Goal: Task Accomplishment & Management: Complete application form

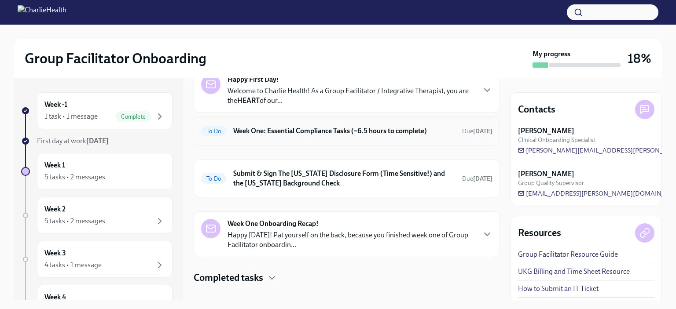
scroll to position [55, 0]
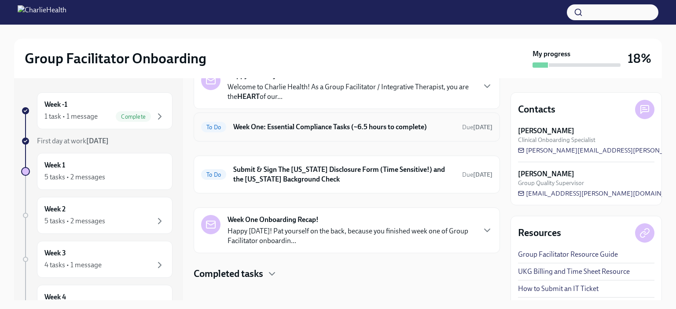
click at [304, 132] on h6 "Week One: Essential Compliance Tasks (~6.5 hours to complete)" at bounding box center [344, 127] width 222 height 10
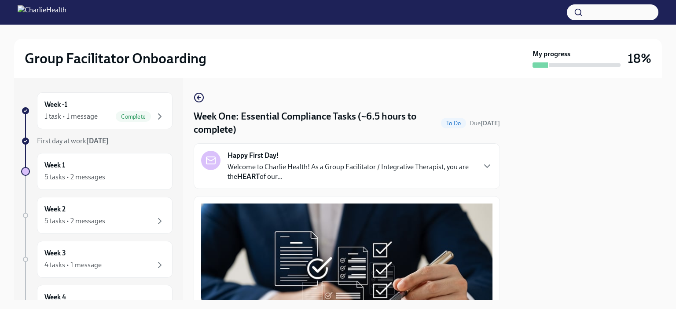
click at [277, 167] on p "Welcome to Charlie Health! As a Group Facilitator / Integrative Therapist, you …" at bounding box center [350, 171] width 247 height 19
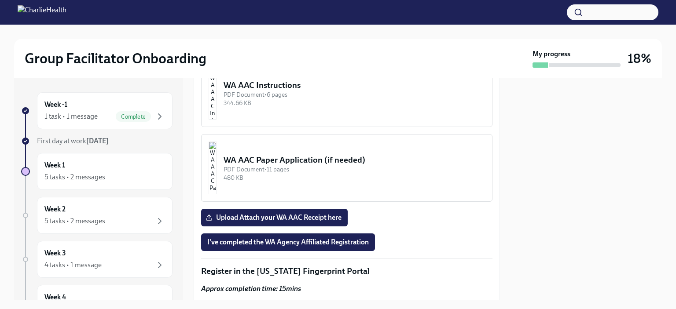
scroll to position [1074, 0]
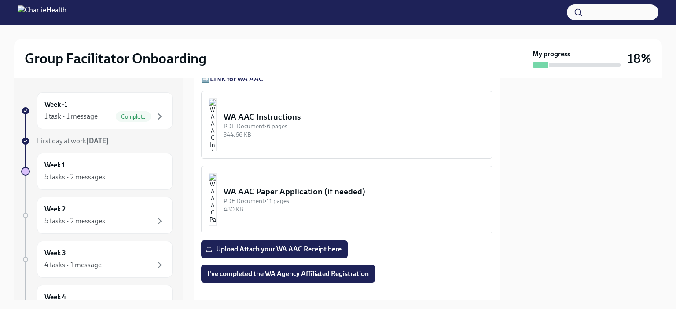
click at [245, 83] on strong "LINK for WA AAC" at bounding box center [236, 79] width 53 height 8
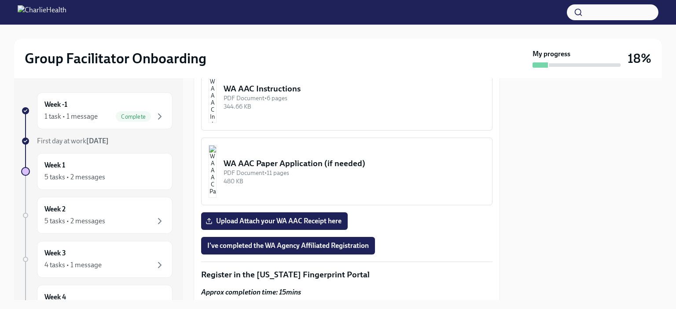
scroll to position [1117, 0]
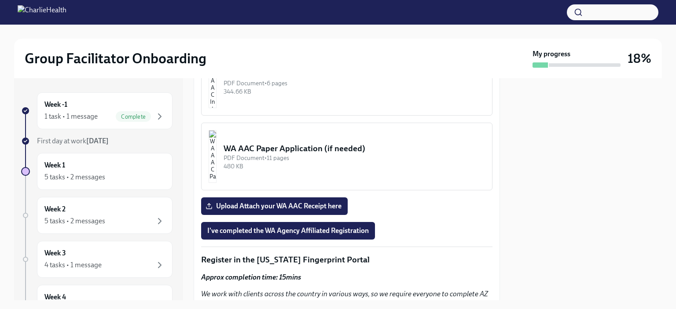
click at [216, 108] on img "button" at bounding box center [213, 81] width 8 height 53
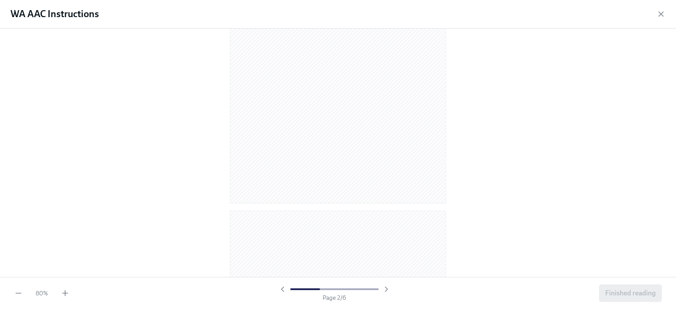
scroll to position [401, 0]
drag, startPoint x: 668, startPoint y: 110, endPoint x: 675, endPoint y: 89, distance: 22.3
click at [675, 89] on div at bounding box center [338, 153] width 676 height 249
click at [67, 304] on div "80 % Page 2 / 6 Finished reading" at bounding box center [338, 293] width 676 height 32
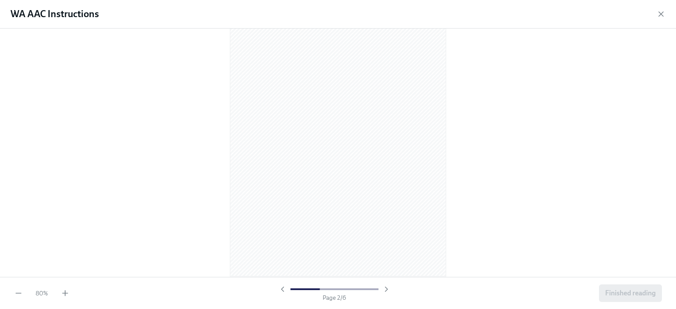
click at [67, 298] on div "80 % Page 2 / 6 Finished reading" at bounding box center [338, 293] width 676 height 32
click at [66, 296] on icon "button" at bounding box center [65, 293] width 9 height 9
click at [66, 293] on icon "button" at bounding box center [64, 293] width 5 height 0
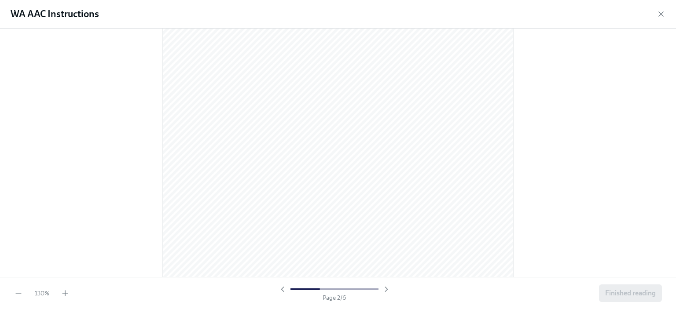
scroll to position [550, 0]
click at [657, 14] on icon "button" at bounding box center [660, 14] width 9 height 9
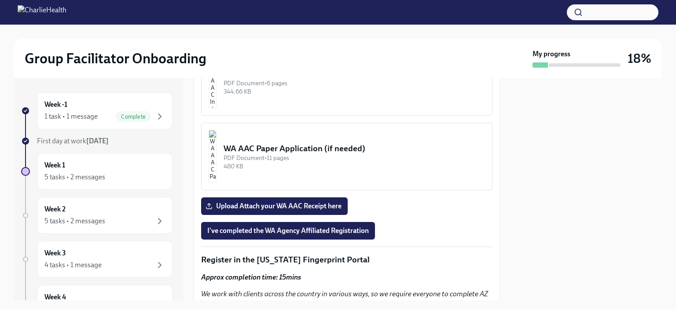
click at [216, 108] on img "button" at bounding box center [213, 81] width 8 height 53
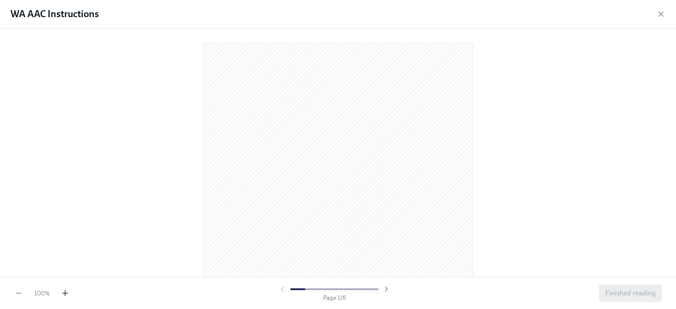
click at [68, 294] on icon "button" at bounding box center [65, 293] width 9 height 9
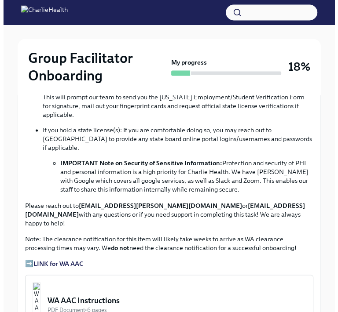
scroll to position [743, 0]
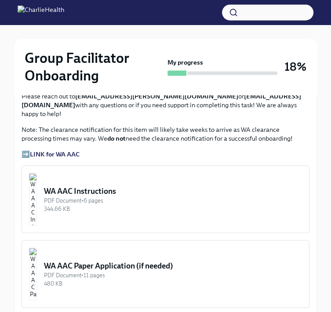
click at [37, 173] on img "button" at bounding box center [33, 199] width 8 height 53
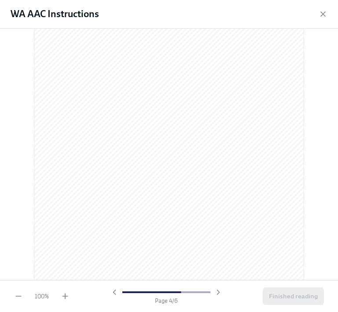
scroll to position [1087, 0]
click at [0, 15] on div "WA AAC Instructions" at bounding box center [169, 14] width 338 height 29
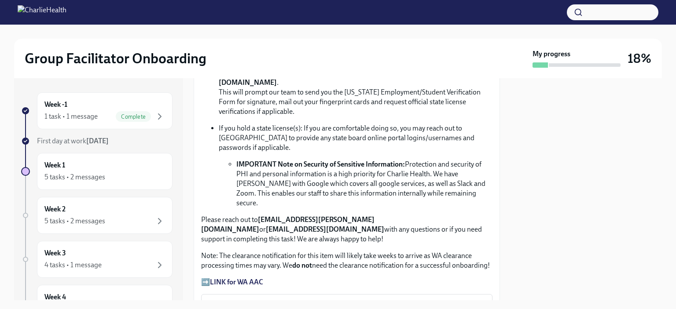
scroll to position [770, 0]
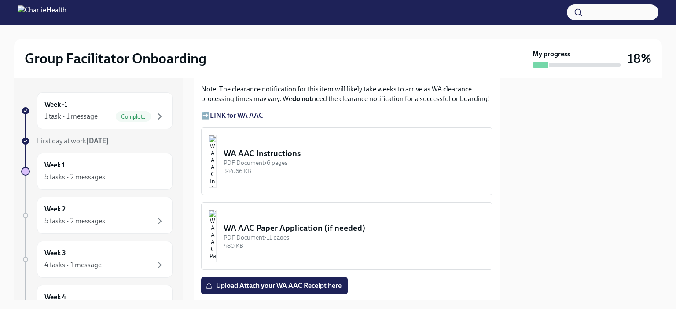
click at [288, 159] on div "PDF Document • 6 pages" at bounding box center [353, 163] width 261 height 8
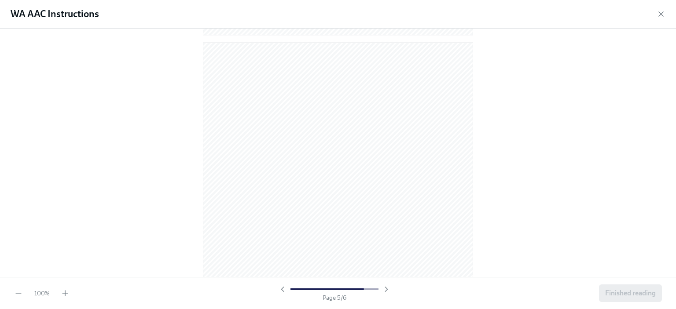
scroll to position [1522, 0]
click at [11, 293] on div "100 % Page 5 / 6 Finished reading" at bounding box center [338, 293] width 676 height 32
click at [17, 293] on icon "button" at bounding box center [18, 293] width 5 height 0
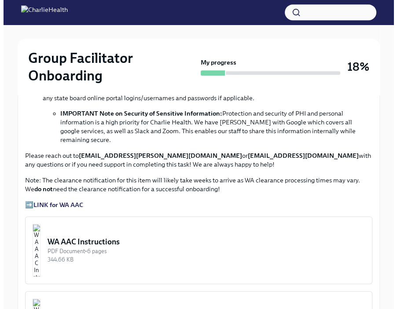
scroll to position [673, 0]
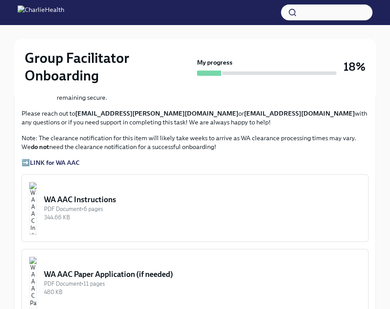
click at [158, 194] on div "WA AAC Instructions" at bounding box center [202, 199] width 317 height 11
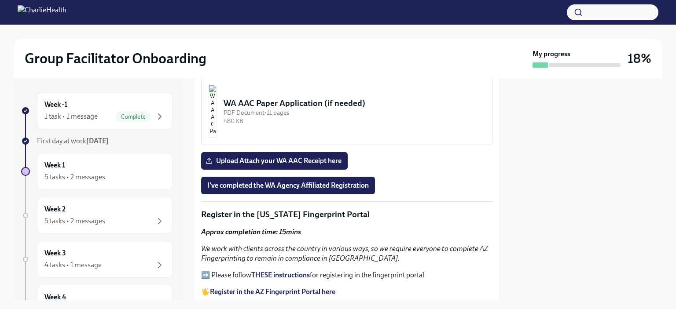
scroll to position [902, 0]
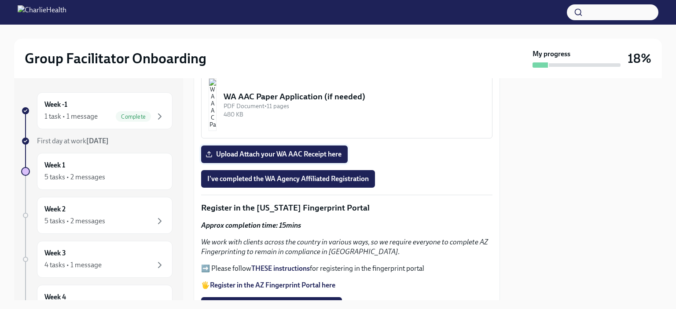
click at [276, 150] on span "Upload Attach your WA AAC Receipt here" at bounding box center [274, 154] width 134 height 9
click at [0, 0] on input "Upload Attach your WA AAC Receipt here" at bounding box center [0, 0] width 0 height 0
click at [346, 175] on span "I've completed the WA Agency Affiliated Registration" at bounding box center [287, 179] width 161 height 9
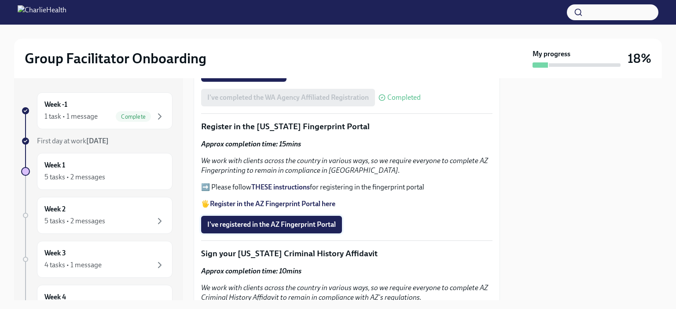
scroll to position [971, 0]
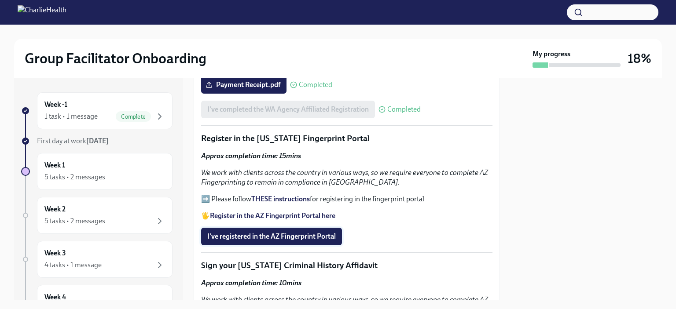
click at [299, 232] on span "I've registered in the AZ Fingerprint Portal" at bounding box center [271, 236] width 128 height 9
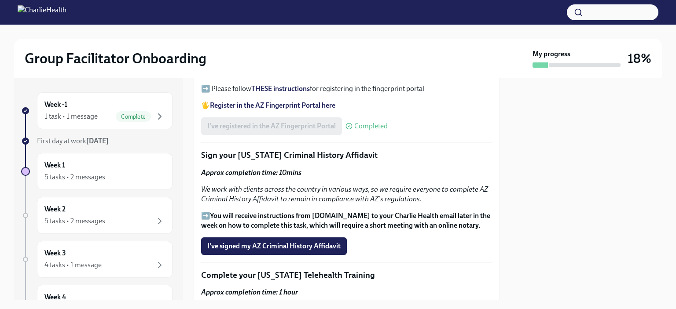
scroll to position [1096, 0]
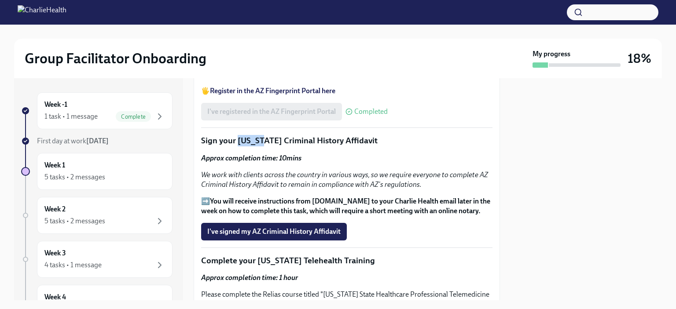
drag, startPoint x: 238, startPoint y: 117, endPoint x: 260, endPoint y: 121, distance: 22.3
click at [260, 135] on p "Sign your [US_STATE] Criminal History Affidavit" at bounding box center [346, 140] width 291 height 11
click at [251, 171] on em "We work with clients across the country in various ways, so we require everyone…" at bounding box center [344, 180] width 287 height 18
click at [273, 227] on span "I've signed my AZ Criminal History Affidavit" at bounding box center [273, 231] width 133 height 9
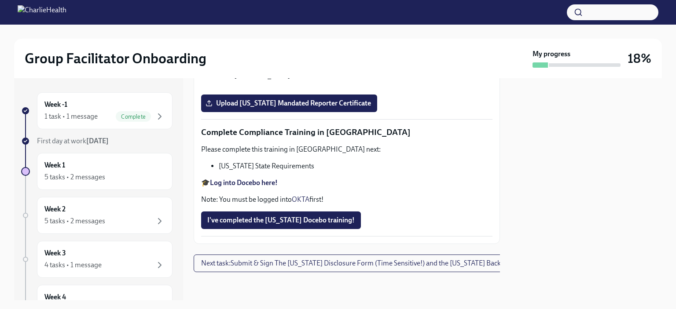
scroll to position [1947, 0]
drag, startPoint x: 219, startPoint y: 176, endPoint x: 326, endPoint y: 179, distance: 107.4
click at [326, 171] on li "[US_STATE] State Requirements" at bounding box center [356, 166] width 274 height 10
copy li "[US_STATE] State Requirements"
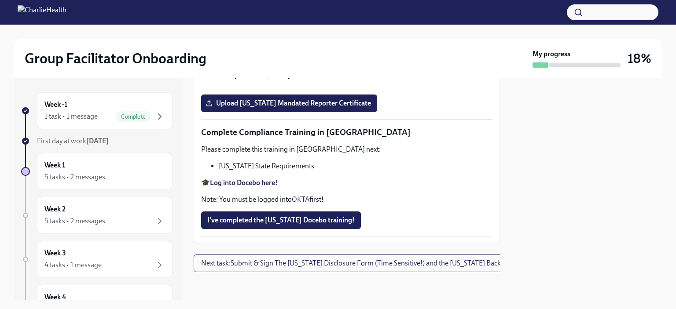
scroll to position [1962, 0]
click at [338, 219] on span "I've completed the [US_STATE] Docebo training!" at bounding box center [280, 220] width 147 height 9
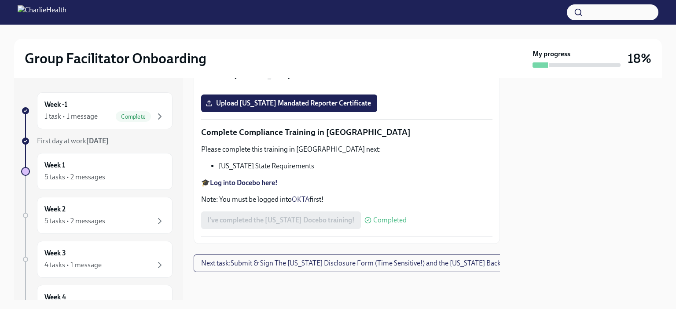
scroll to position [1597, 0]
drag, startPoint x: 256, startPoint y: 147, endPoint x: 343, endPoint y: 148, distance: 87.1
copy p "[US_STATE] Mandated"
click at [318, 44] on p "Please complete the Relias course titled "Mandatory [MEDICAL_DATA] Reporting in…" at bounding box center [346, 34] width 291 height 19
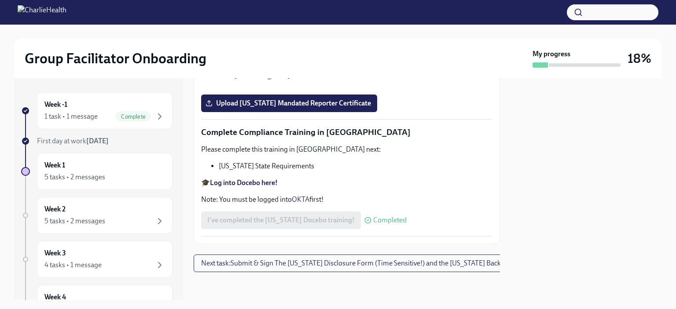
scroll to position [1802, 0]
click at [298, 108] on span "Upload [US_STATE] Mandated Reporter Certificate" at bounding box center [289, 103] width 164 height 9
click at [0, 0] on input "Upload [US_STATE] Mandated Reporter Certificate" at bounding box center [0, 0] width 0 height 0
drag, startPoint x: 257, startPoint y: 139, endPoint x: 411, endPoint y: 140, distance: 154.0
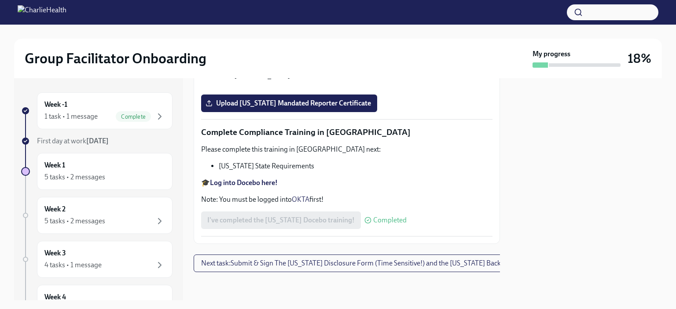
copy p "[US_STATE] Mandated Reporter Training"
drag, startPoint x: 379, startPoint y: 262, endPoint x: 396, endPoint y: 266, distance: 17.6
click at [396, 112] on div "Upload [US_STATE] Mandated Reporter Certificate" at bounding box center [346, 104] width 291 height 18
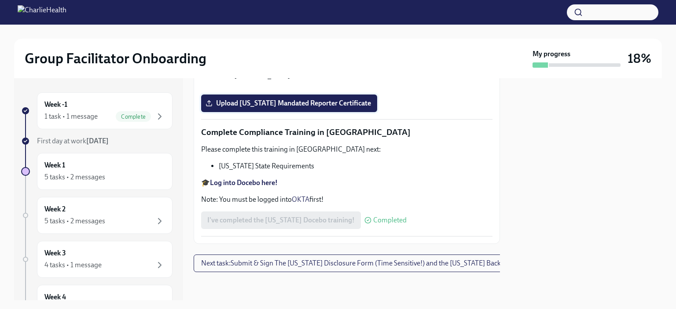
drag, startPoint x: 405, startPoint y: 266, endPoint x: 256, endPoint y: 269, distance: 149.1
click at [256, 112] on div "Upload [US_STATE] Mandated Reporter Certificate" at bounding box center [346, 104] width 291 height 18
drag, startPoint x: 225, startPoint y: 250, endPoint x: 286, endPoint y: 274, distance: 65.2
click at [401, 112] on div "Upload [US_STATE] Mandated Reporter Certificate" at bounding box center [346, 104] width 291 height 18
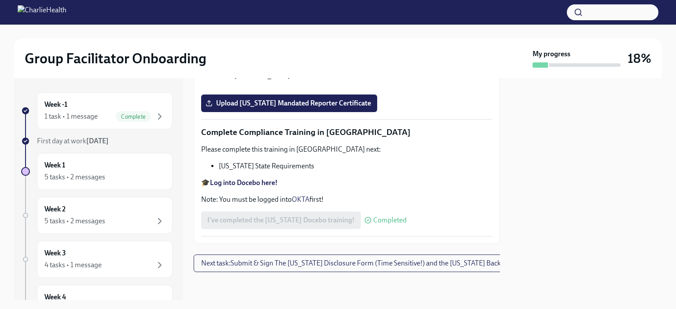
scroll to position [1620, 0]
drag, startPoint x: 256, startPoint y: 124, endPoint x: 379, endPoint y: 122, distance: 123.2
copy p "[US_STATE] Mandated Reporter"
click at [622, 164] on div at bounding box center [585, 189] width 151 height 222
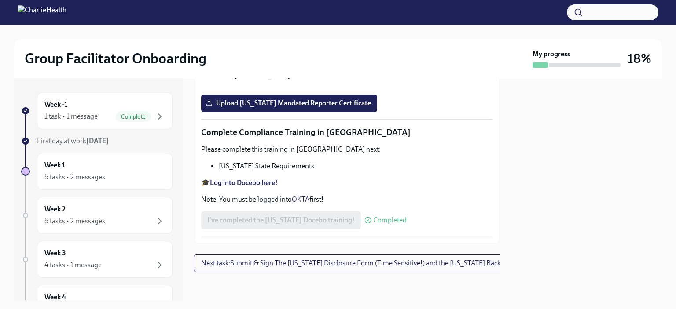
scroll to position [1811, 0]
click at [280, 108] on span "Upload [US_STATE] Mandated Reporter Certificate" at bounding box center [289, 103] width 164 height 9
click at [0, 0] on input "Upload [US_STATE] Mandated Reporter Certificate" at bounding box center [0, 0] width 0 height 0
click at [429, 80] on p "🎓 Log into Relias here Username: [PERSON_NAME][EMAIL_ADDRESS][PERSON_NAME][DOMA…" at bounding box center [346, 65] width 291 height 29
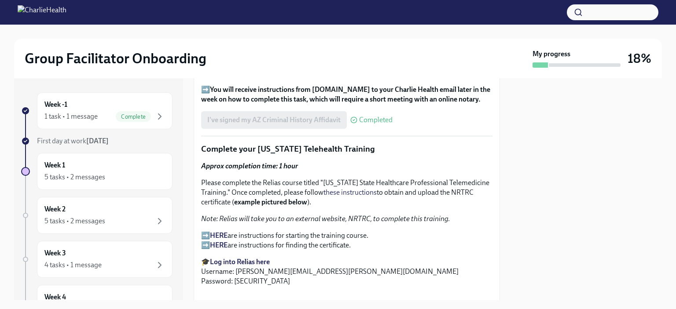
scroll to position [1208, 0]
drag, startPoint x: 257, startPoint y: 125, endPoint x: 338, endPoint y: 129, distance: 80.6
click at [338, 143] on p "Complete your [US_STATE] Telehealth Training" at bounding box center [346, 148] width 291 height 11
copy p "[US_STATE] Telehealth"
click at [373, 178] on p "Please complete the Relias course titled "[US_STATE] State Healthcare Professio…" at bounding box center [346, 192] width 291 height 29
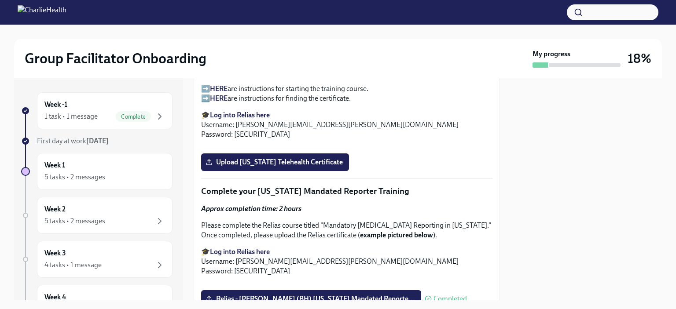
scroll to position [1374, 0]
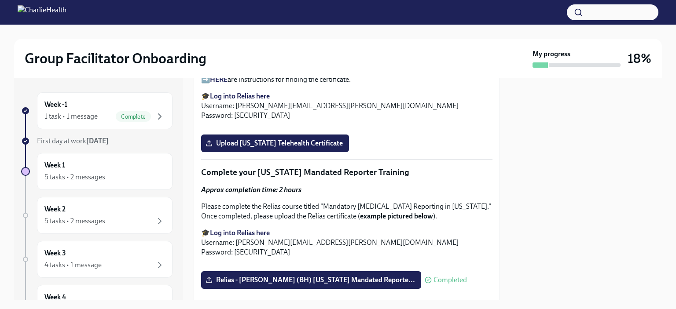
click at [376, 95] on p "🎓 Log into Relias here Username: [PERSON_NAME][EMAIL_ADDRESS][PERSON_NAME][DOMA…" at bounding box center [346, 105] width 291 height 29
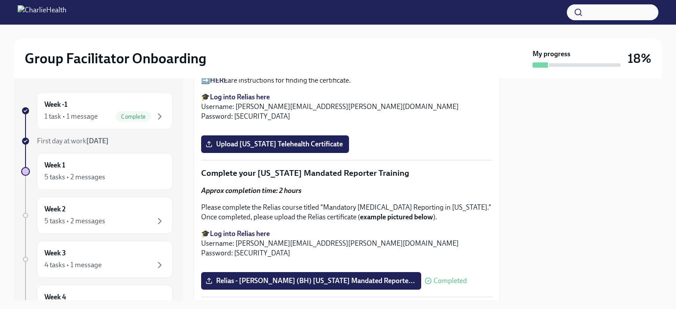
scroll to position [1455, 0]
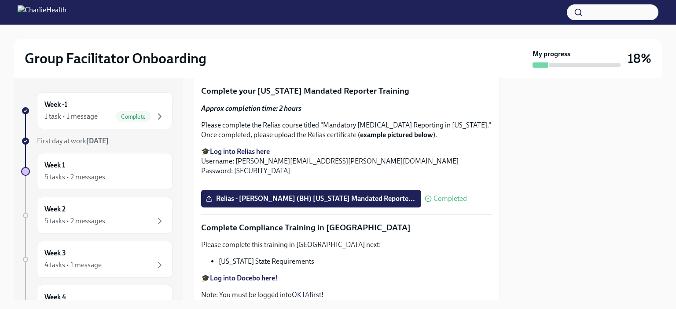
click at [282, 66] on span "Upload [US_STATE] Telehealth Certificate" at bounding box center [274, 62] width 135 height 9
click at [0, 0] on input "Upload [US_STATE] Telehealth Certificate" at bounding box center [0, 0] width 0 height 0
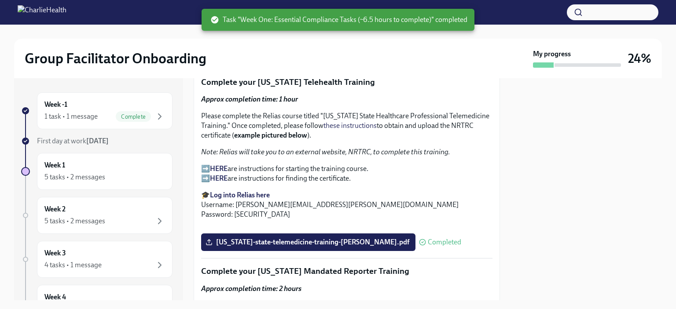
scroll to position [1274, 0]
